Goal: Contribute content: Add original content to the website for others to see

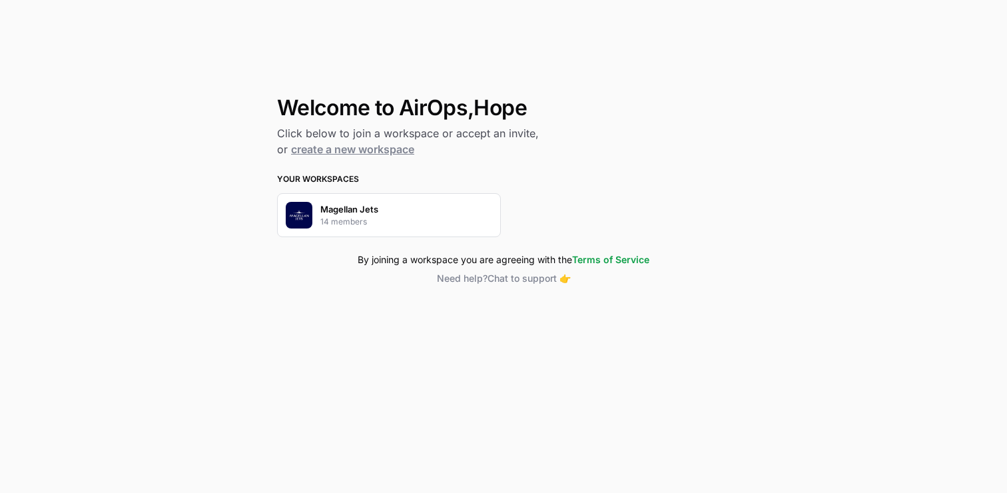
click at [364, 211] on p "Magellan Jets" at bounding box center [349, 209] width 58 height 13
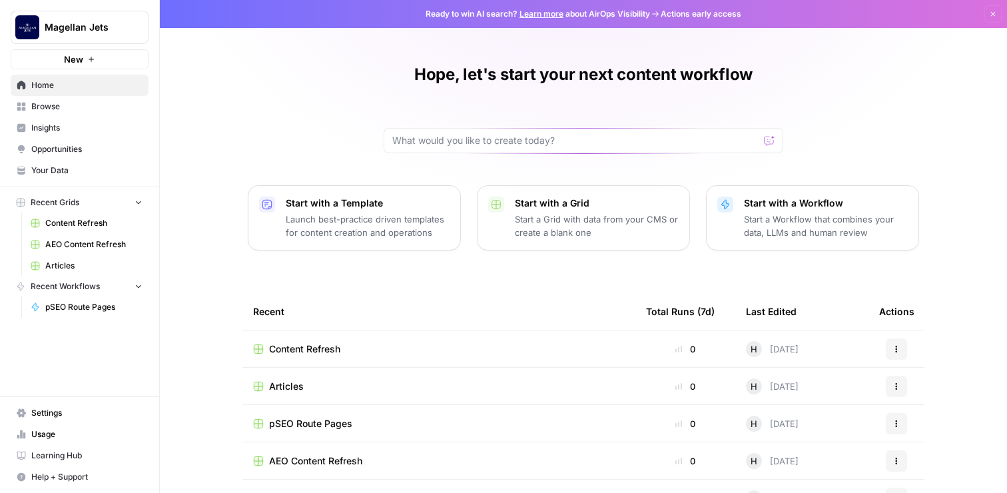
scroll to position [120, 0]
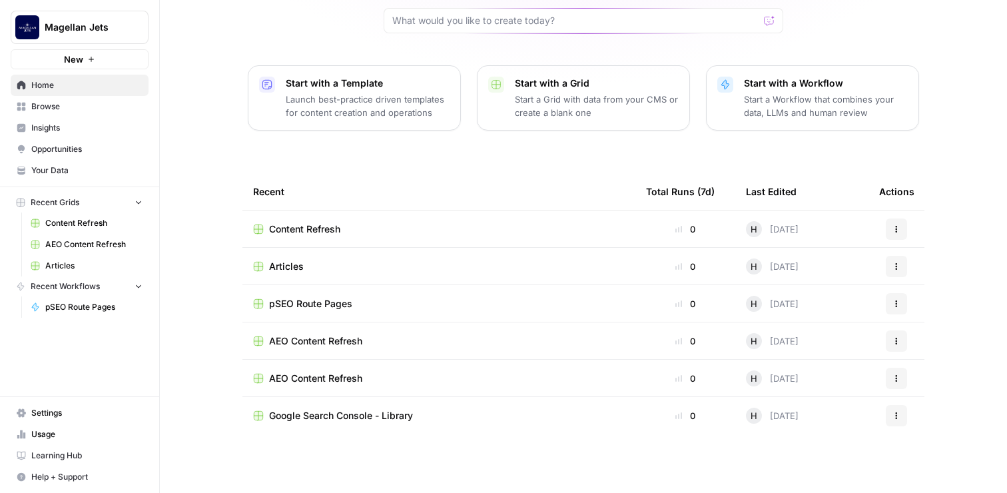
click at [294, 269] on span "Articles" at bounding box center [286, 266] width 35 height 13
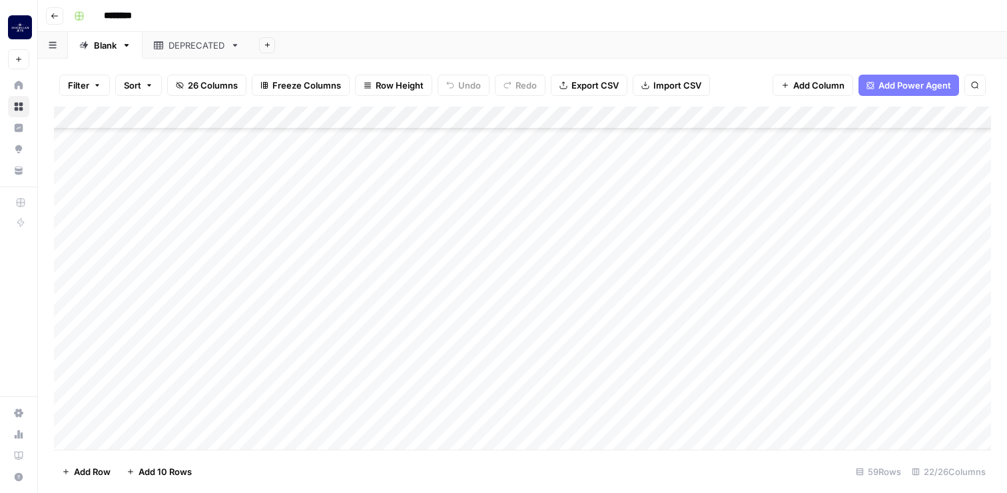
scroll to position [1037, 0]
click at [221, 389] on div "Add Column" at bounding box center [522, 278] width 937 height 343
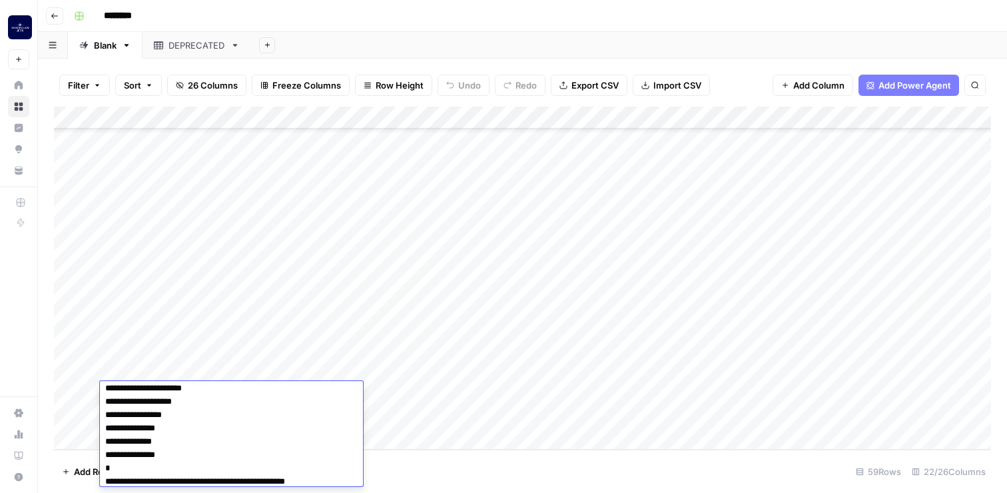
scroll to position [51, 0]
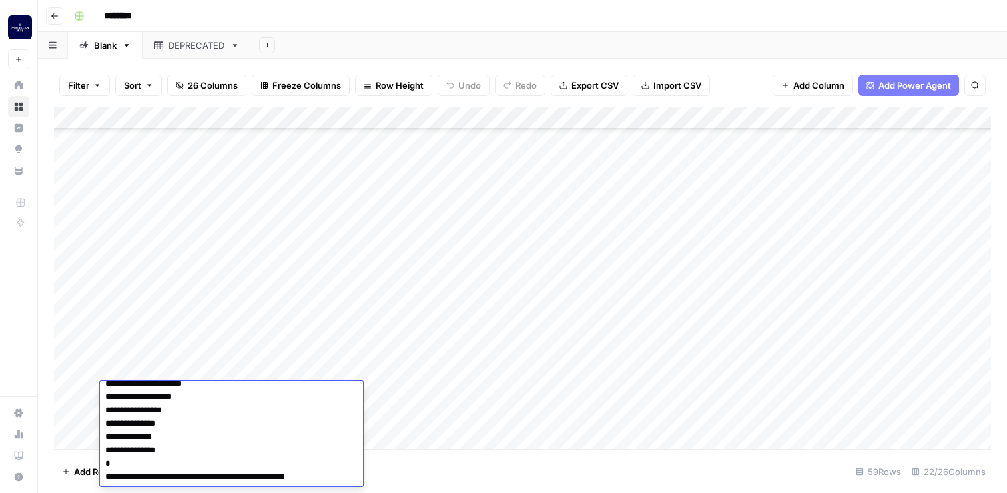
drag, startPoint x: 349, startPoint y: 397, endPoint x: 376, endPoint y: 499, distance: 105.4
click at [376, 492] on html "Magellan Jets New Home Browse Insights Opportunities Your Data Recent Grids Con…" at bounding box center [503, 246] width 1007 height 493
type textarea "**********"
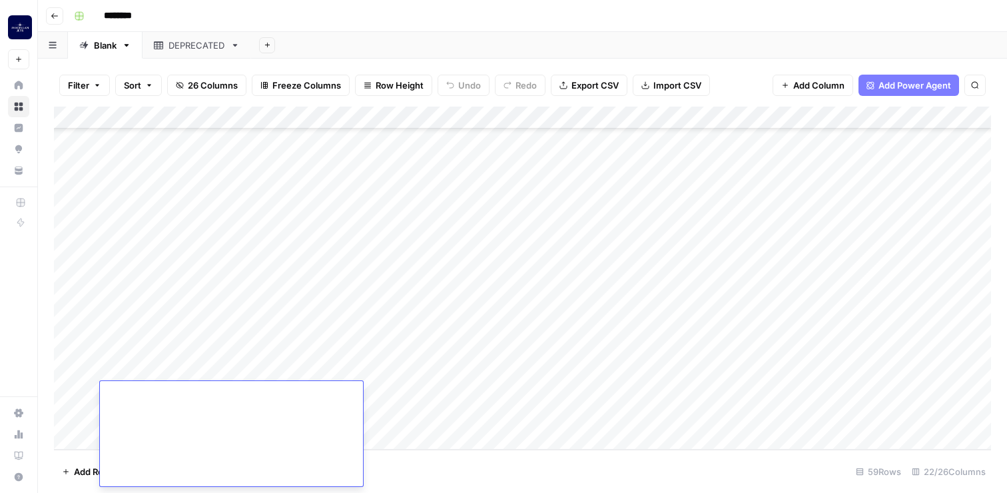
scroll to position [0, 0]
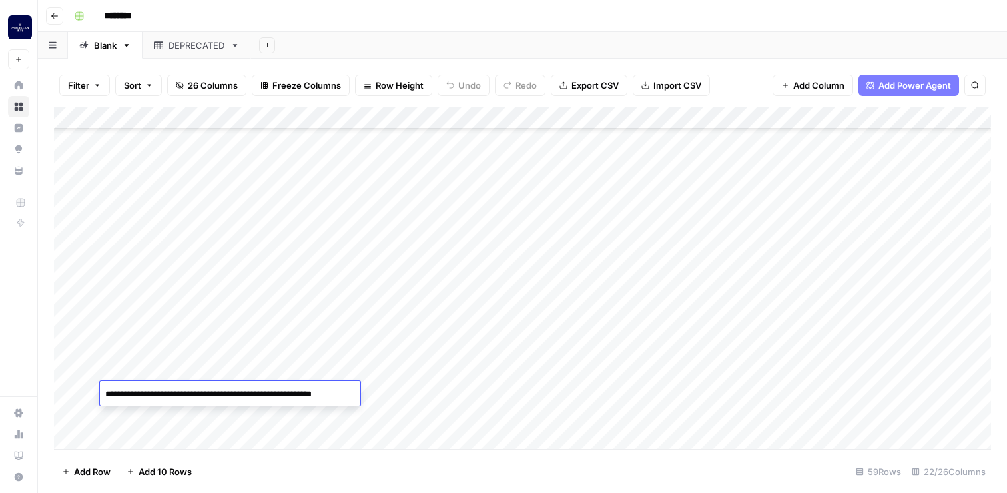
click at [421, 388] on div "Add Column" at bounding box center [522, 278] width 937 height 343
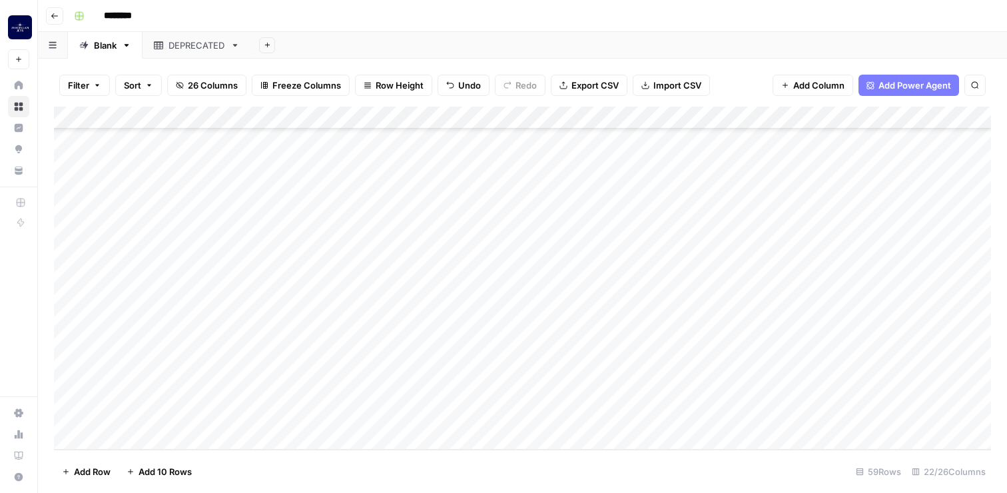
click at [455, 391] on div "Add Column" at bounding box center [522, 278] width 937 height 343
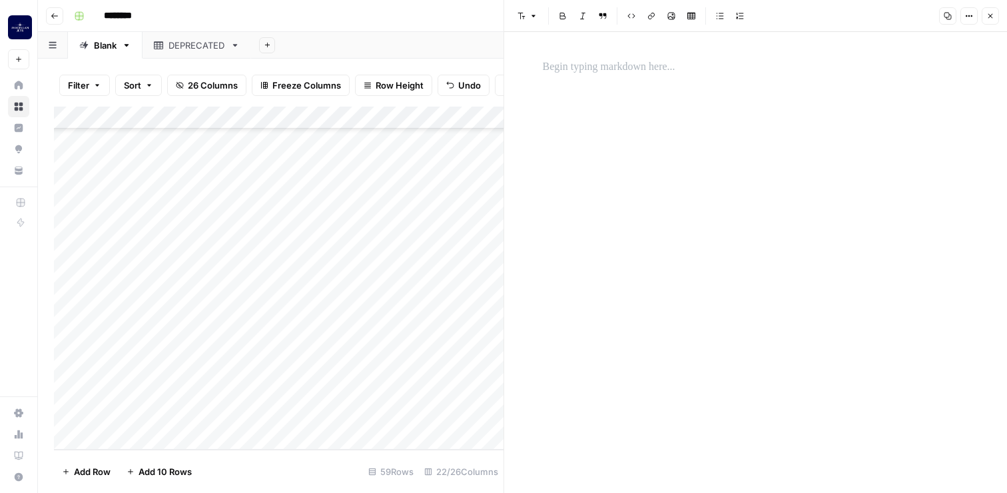
click at [636, 210] on div at bounding box center [756, 262] width 442 height 461
click at [618, 102] on div at bounding box center [756, 262] width 442 height 461
click at [616, 81] on div at bounding box center [756, 262] width 442 height 461
click at [605, 67] on p at bounding box center [756, 67] width 426 height 17
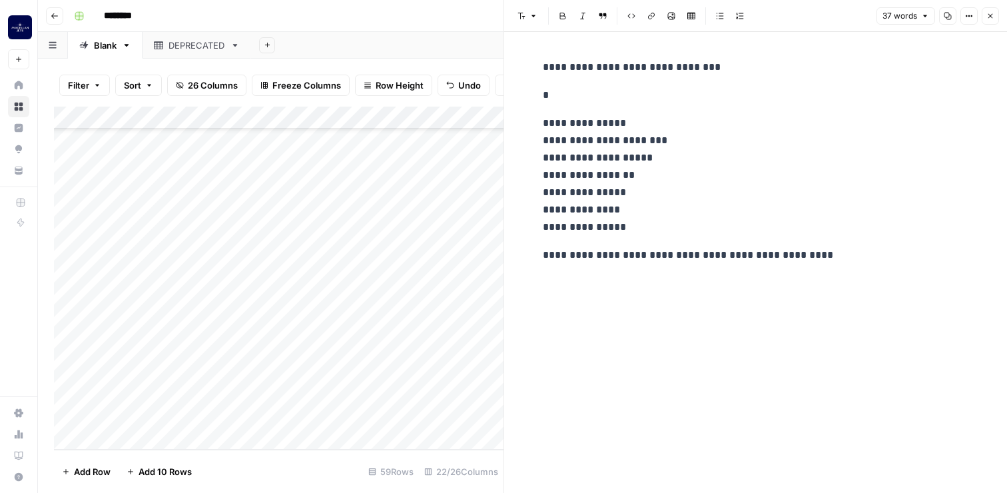
click at [560, 107] on div "**********" at bounding box center [756, 161] width 442 height 216
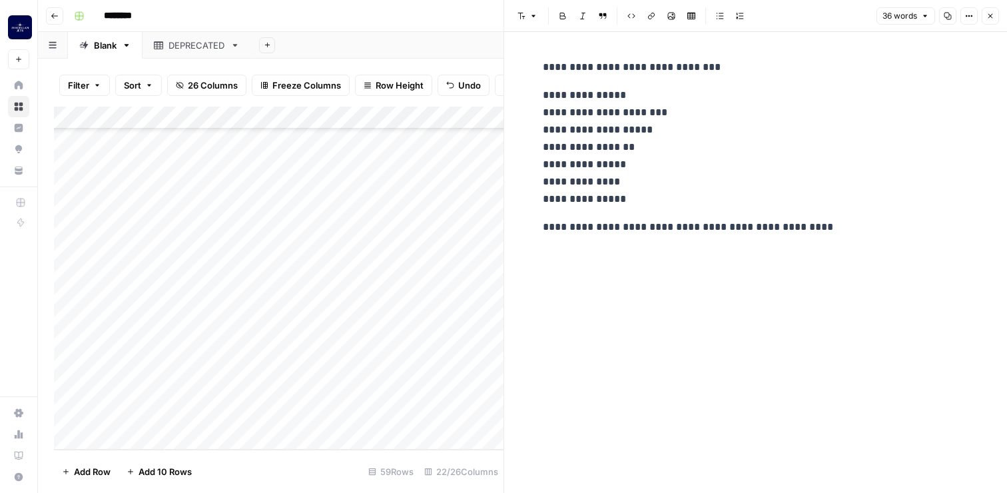
drag, startPoint x: 827, startPoint y: 232, endPoint x: 491, endPoint y: 237, distance: 335.8
click at [491, 237] on body "**********" at bounding box center [503, 246] width 1007 height 493
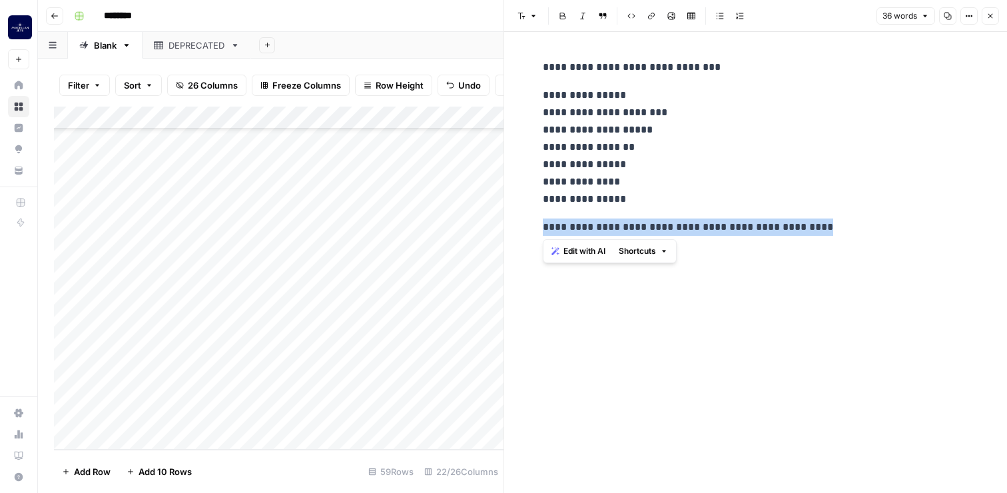
drag, startPoint x: 540, startPoint y: 223, endPoint x: 911, endPoint y: 225, distance: 371.1
click at [911, 225] on div "**********" at bounding box center [756, 147] width 442 height 188
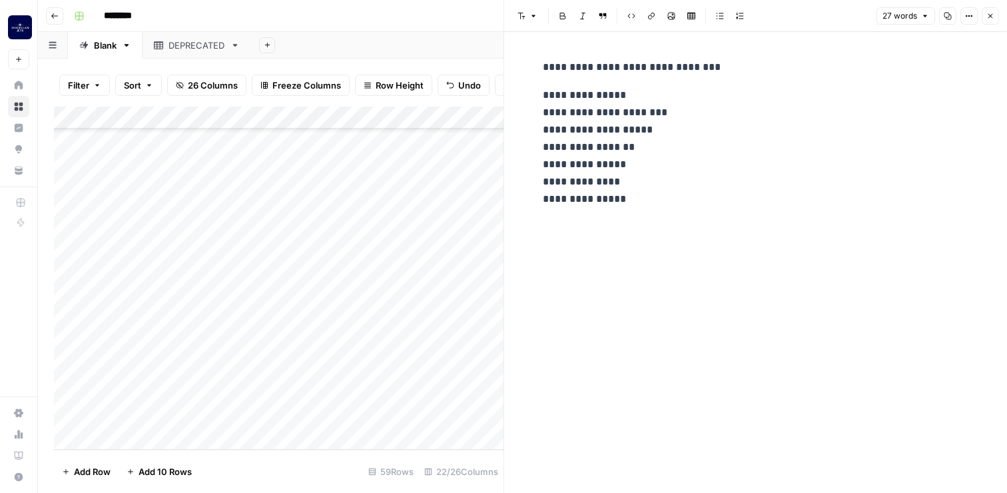
click at [990, 13] on icon "button" at bounding box center [991, 16] width 8 height 8
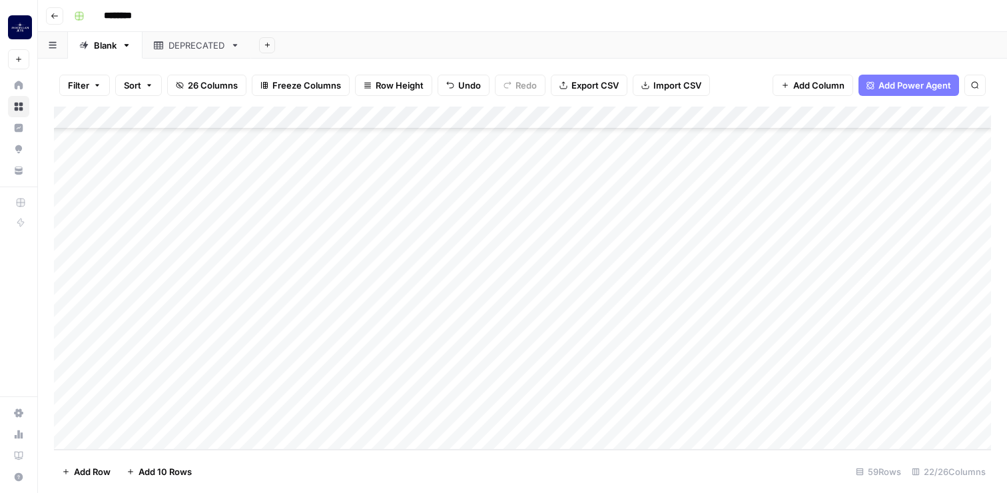
click at [528, 396] on div "Add Column" at bounding box center [522, 278] width 937 height 343
click at [580, 391] on div "Add Column" at bounding box center [522, 278] width 937 height 343
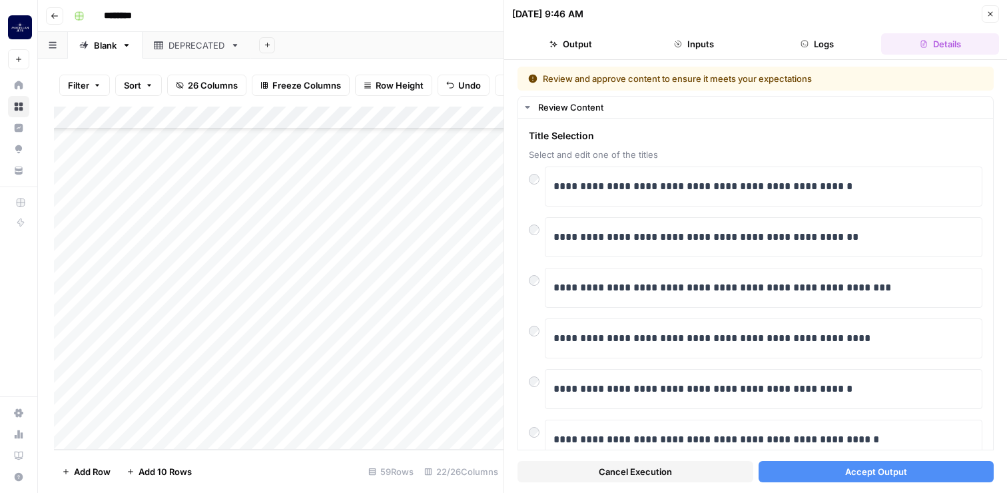
click at [889, 472] on span "Accept Output" at bounding box center [876, 471] width 62 height 13
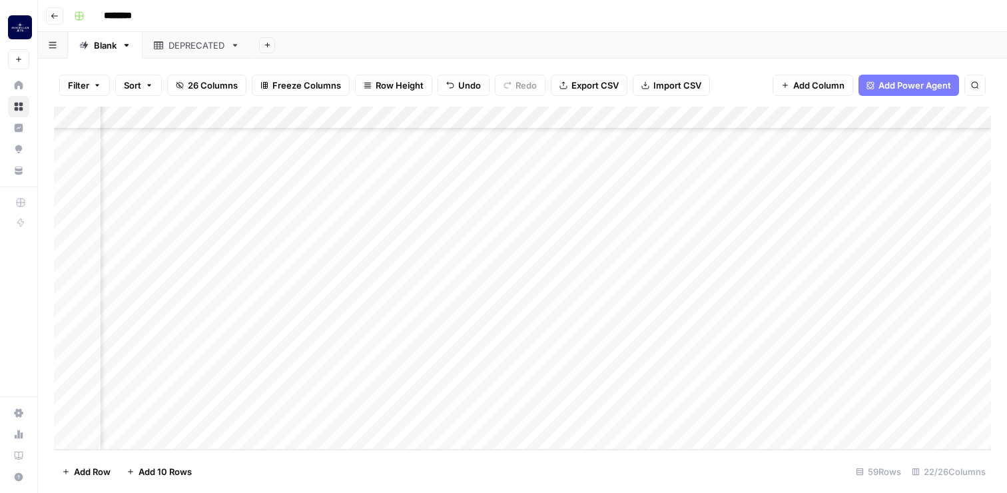
scroll to position [1037, 775]
click at [718, 388] on div "Add Column" at bounding box center [522, 278] width 937 height 343
click at [907, 393] on div "Add Column" at bounding box center [522, 278] width 937 height 343
